Goal: Share content

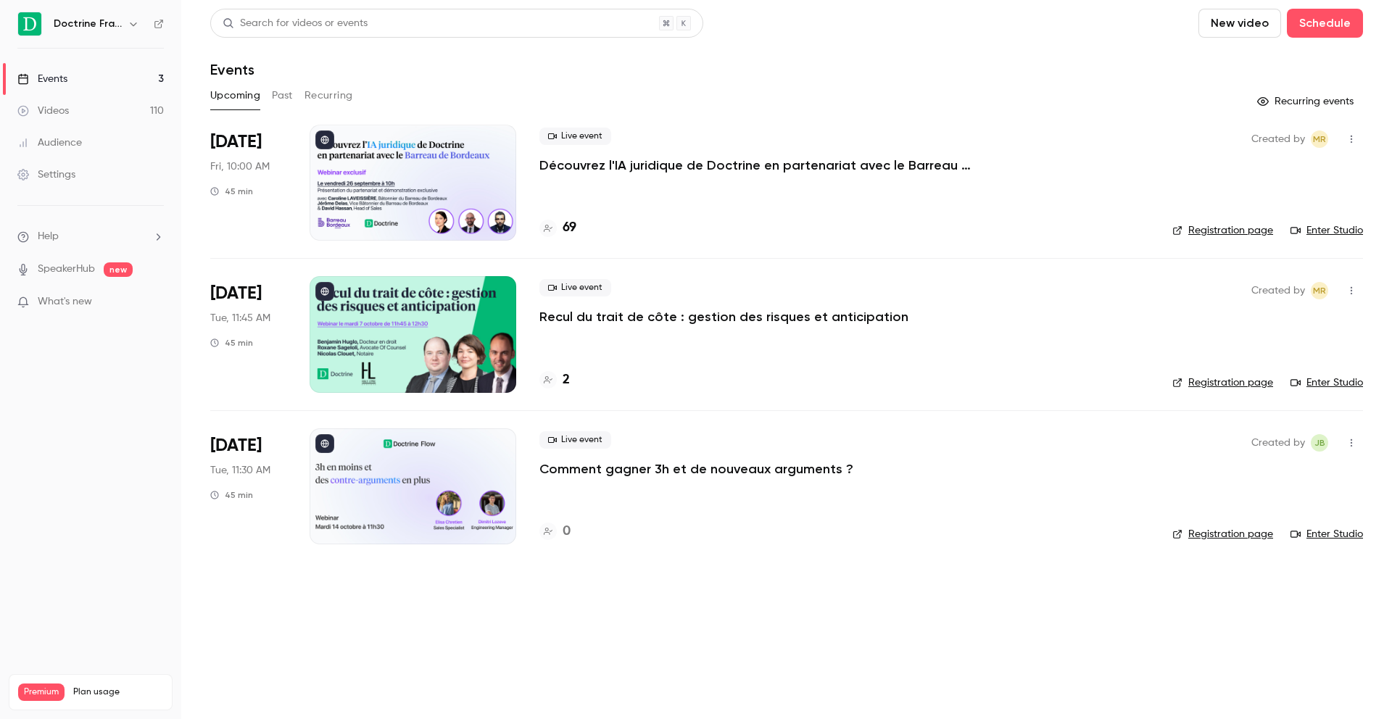
click at [433, 210] on div at bounding box center [412, 183] width 207 height 116
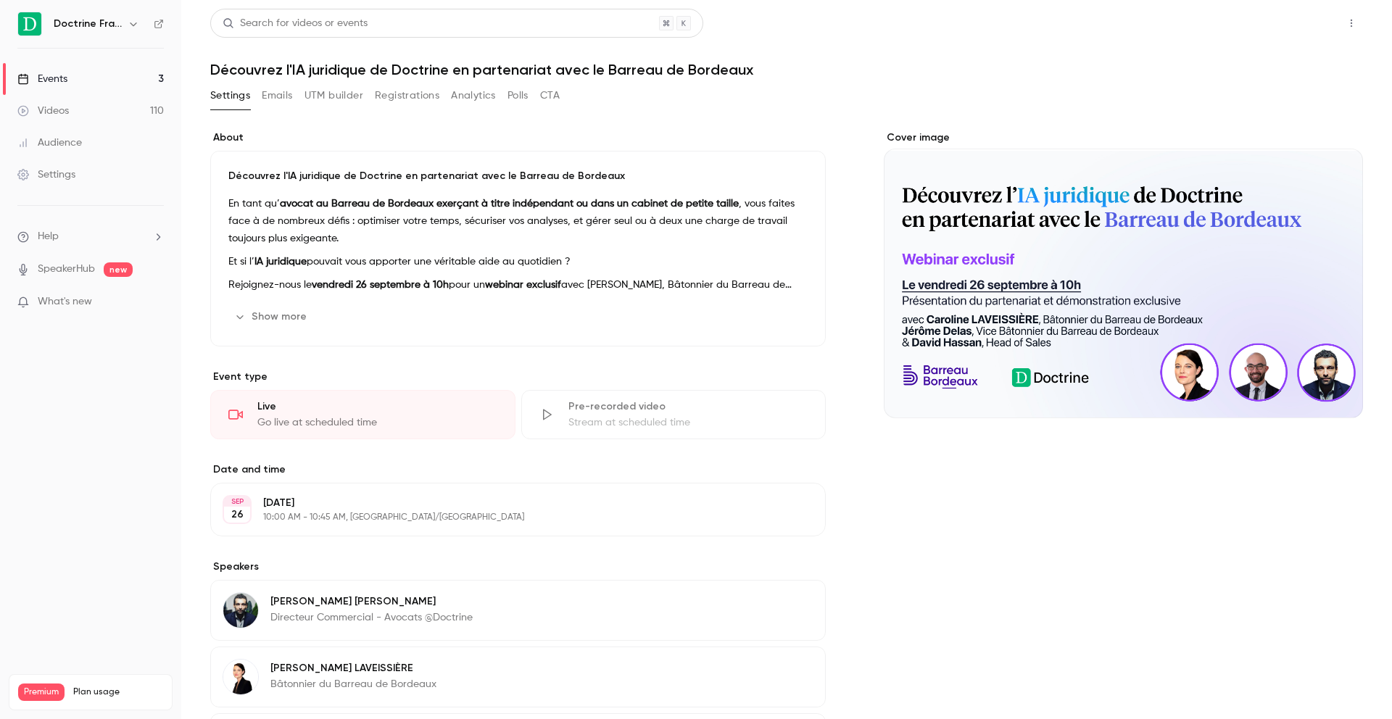
click at [1284, 25] on button "Share" at bounding box center [1299, 23] width 57 height 29
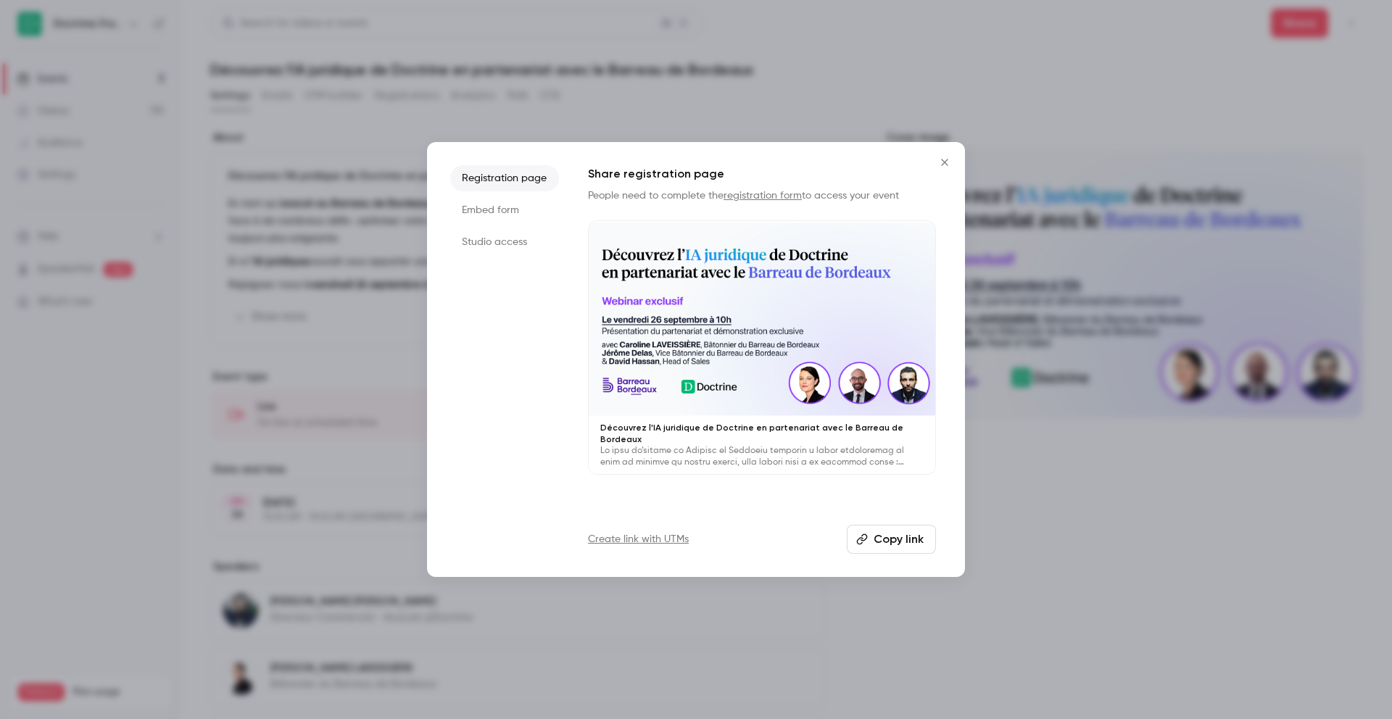
click at [496, 240] on li "Studio access" at bounding box center [504, 242] width 109 height 26
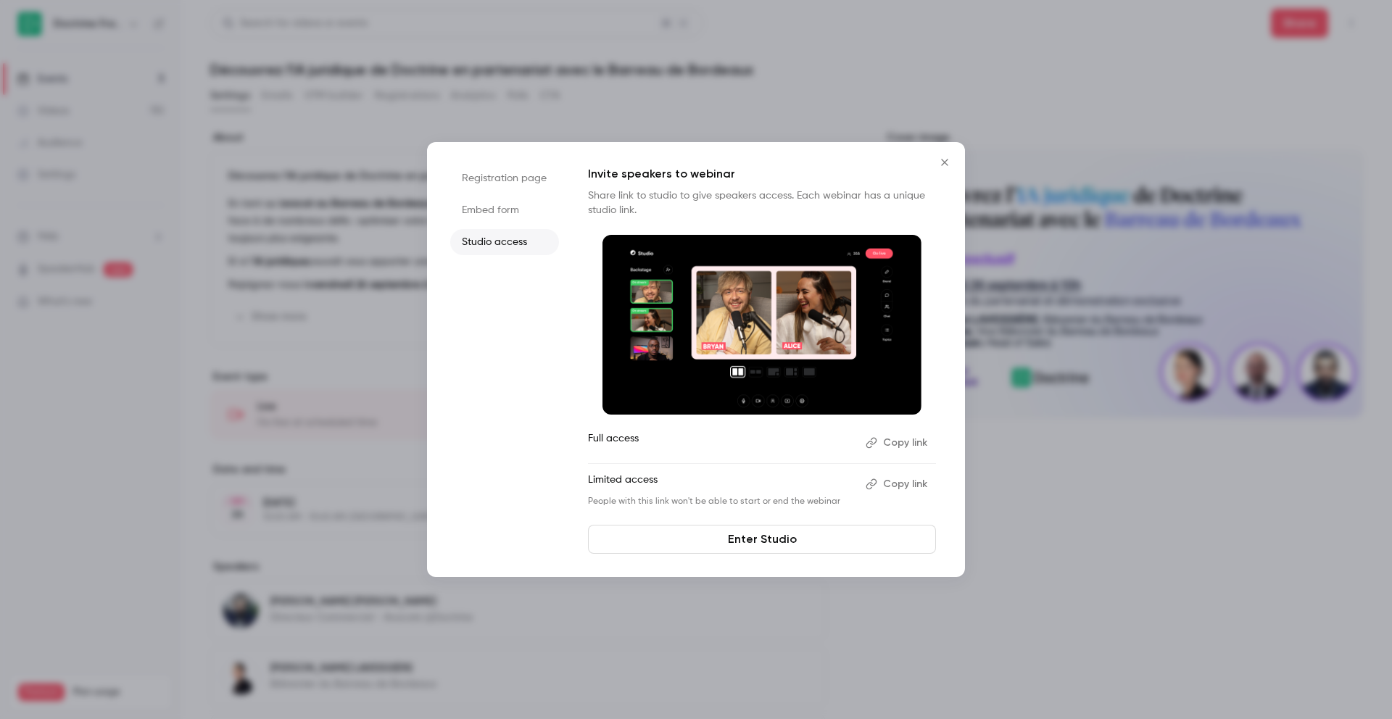
click at [902, 447] on button "Copy link" at bounding box center [898, 442] width 76 height 23
